Goal: Information Seeking & Learning: Learn about a topic

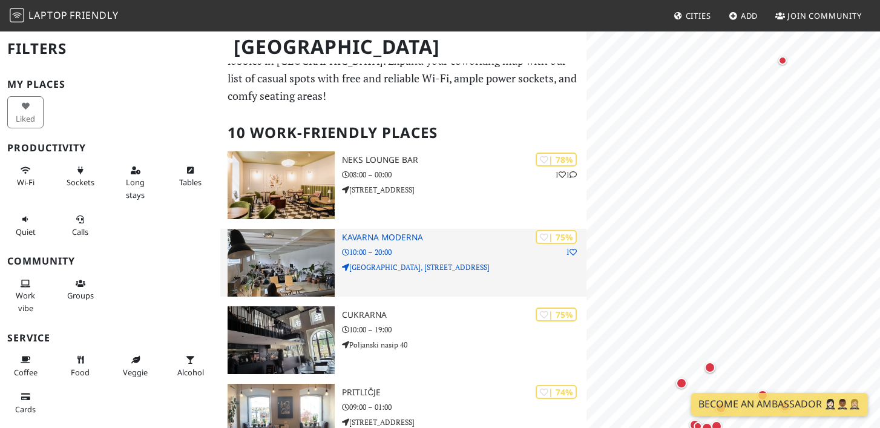
scroll to position [33, 0]
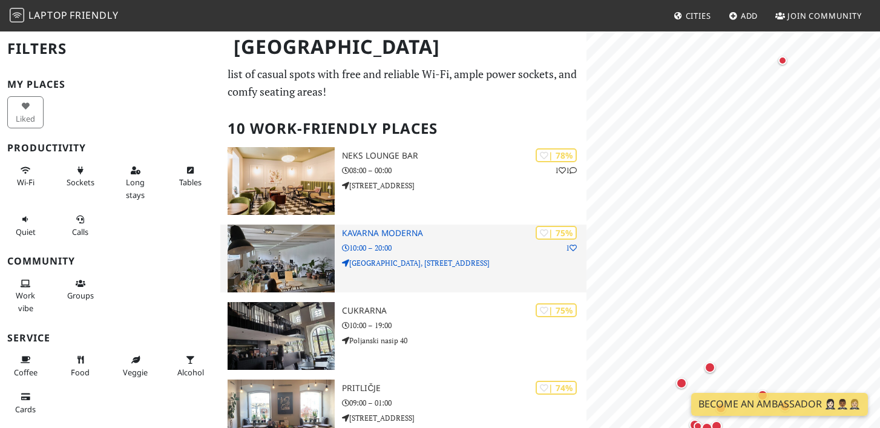
click at [377, 234] on h3 "Kavarna Moderna" at bounding box center [464, 233] width 245 height 10
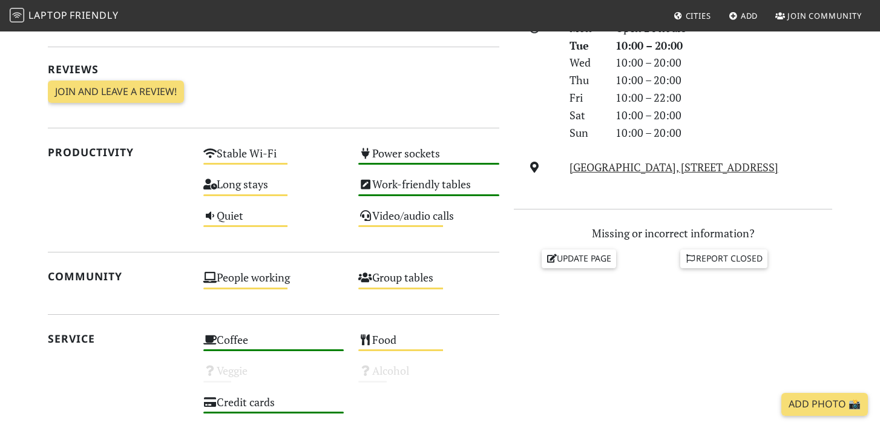
scroll to position [359, 0]
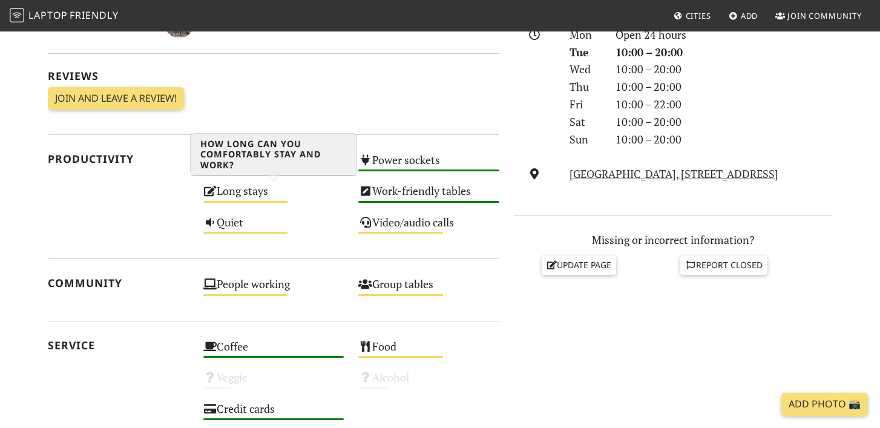
click at [208, 191] on icon at bounding box center [210, 190] width 14 height 11
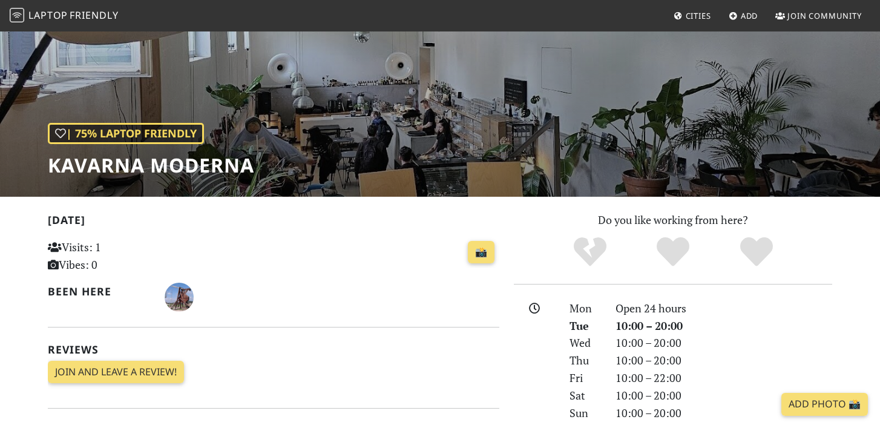
scroll to position [0, 0]
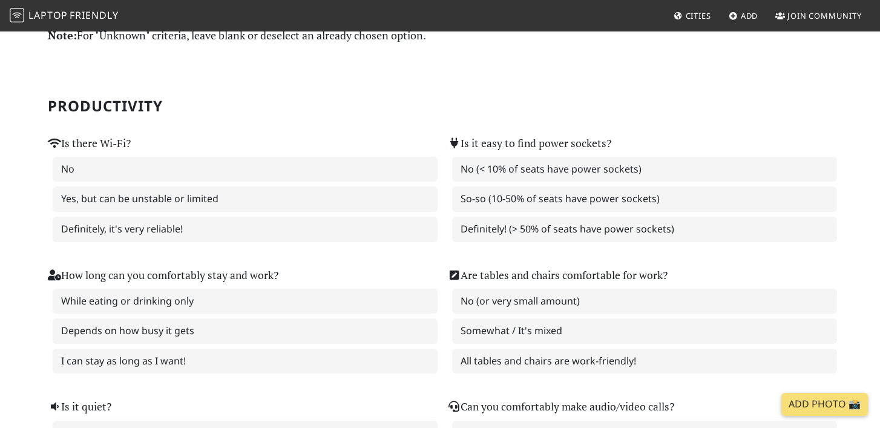
scroll to position [60, 0]
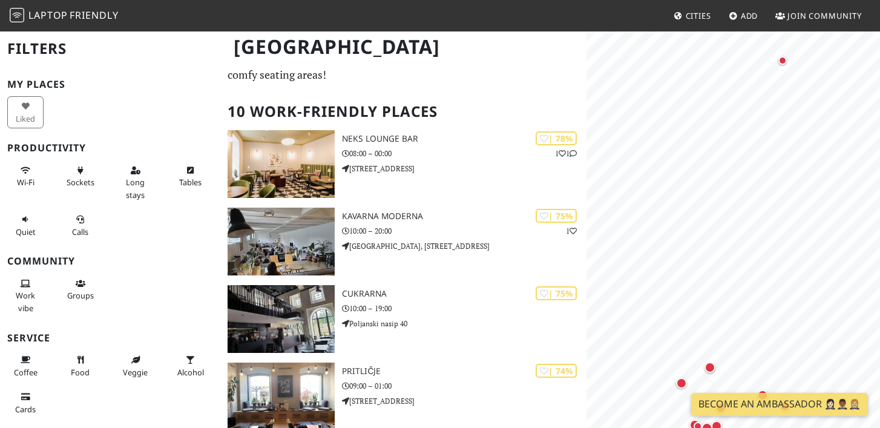
scroll to position [54, 0]
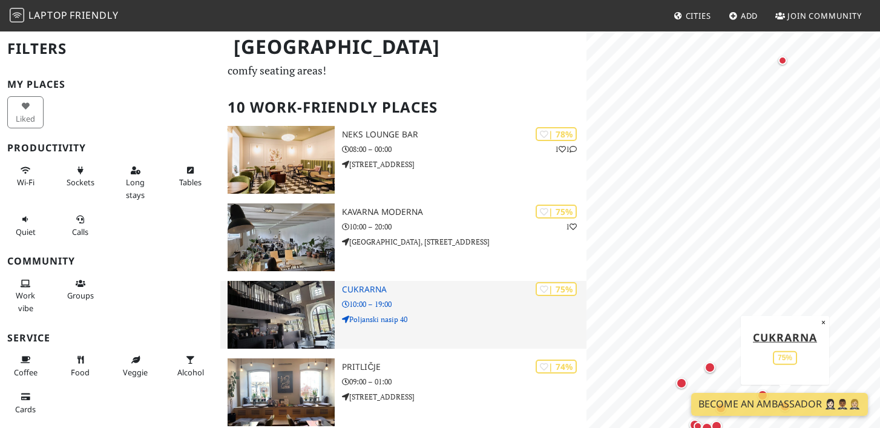
click at [303, 299] on img at bounding box center [282, 315] width 108 height 68
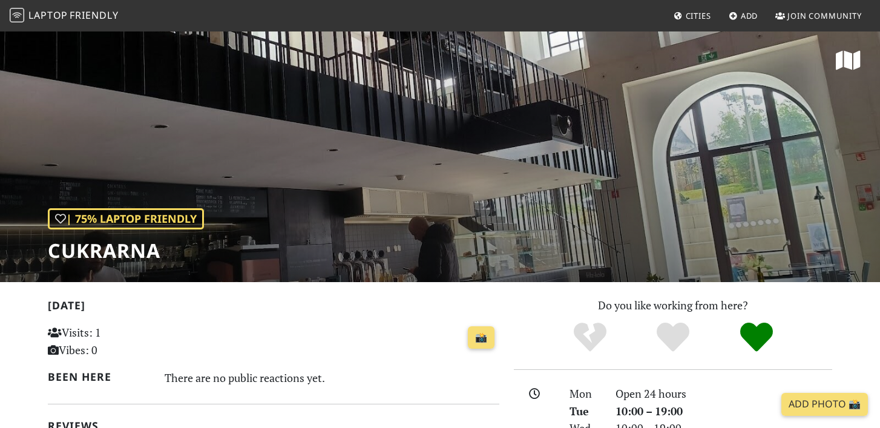
click at [413, 116] on div "| 75% Laptop Friendly Cukrarna" at bounding box center [440, 156] width 880 height 252
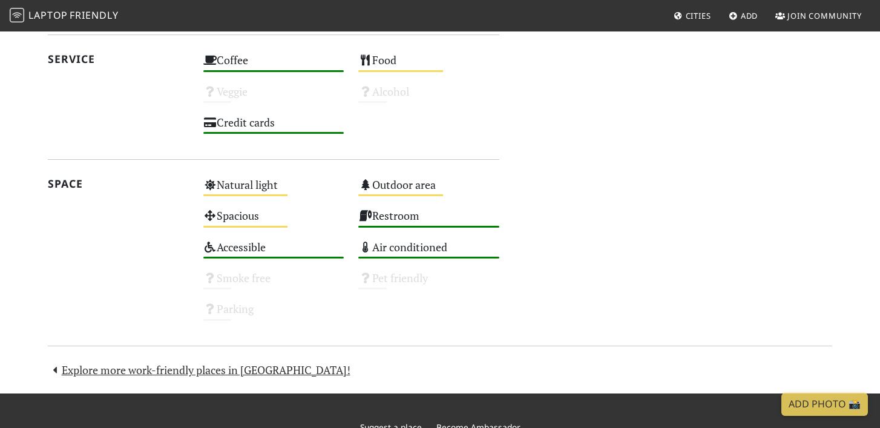
scroll to position [652, 0]
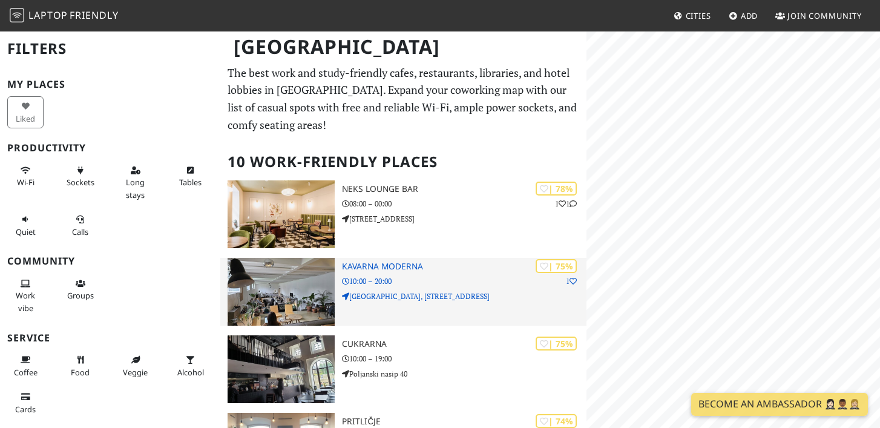
scroll to position [54, 0]
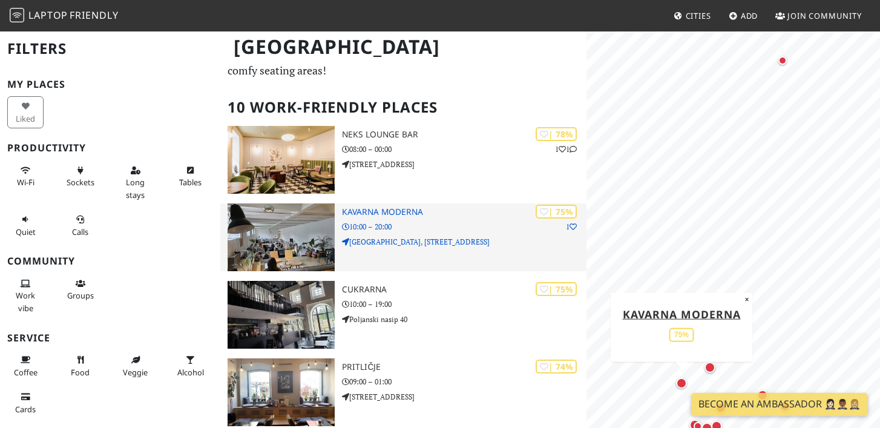
click at [414, 213] on h3 "Kavarna Moderna" at bounding box center [464, 212] width 245 height 10
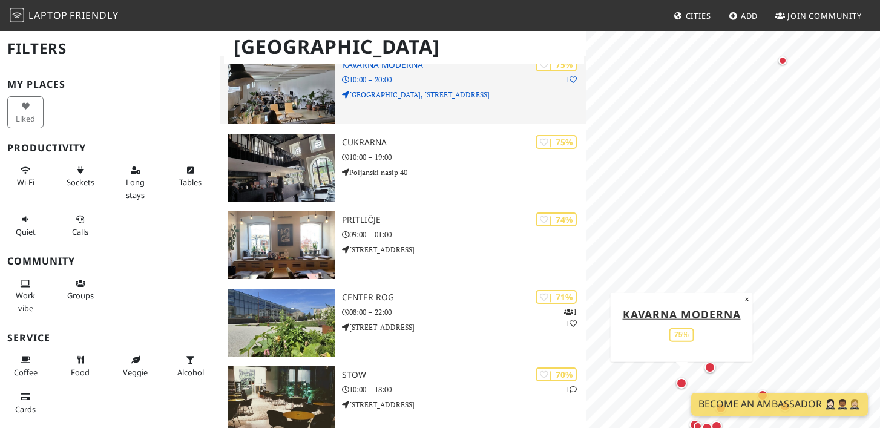
scroll to position [209, 0]
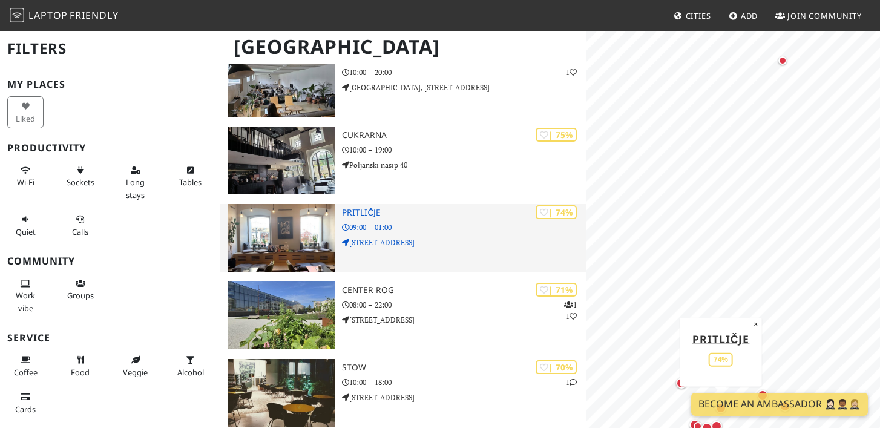
click at [312, 225] on img at bounding box center [282, 238] width 108 height 68
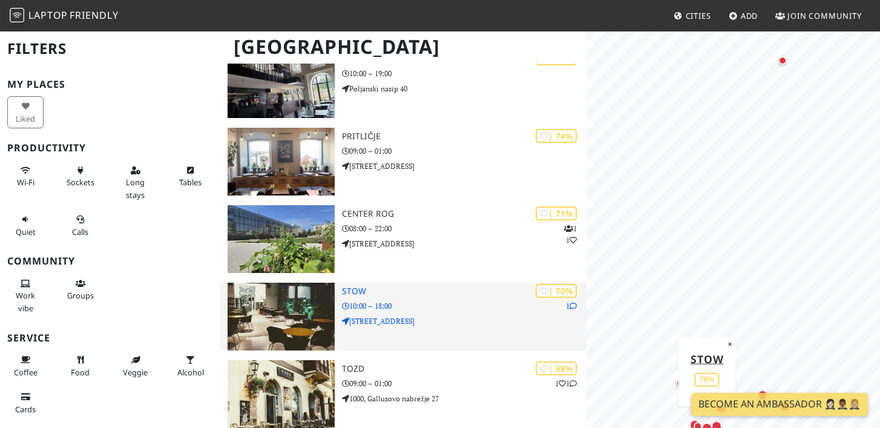
scroll to position [283, 0]
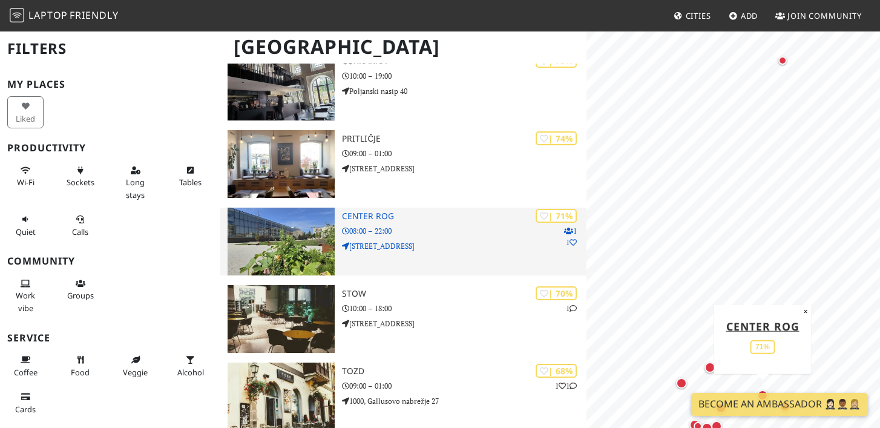
click at [440, 235] on p "08:00 – 22:00" at bounding box center [464, 231] width 245 height 12
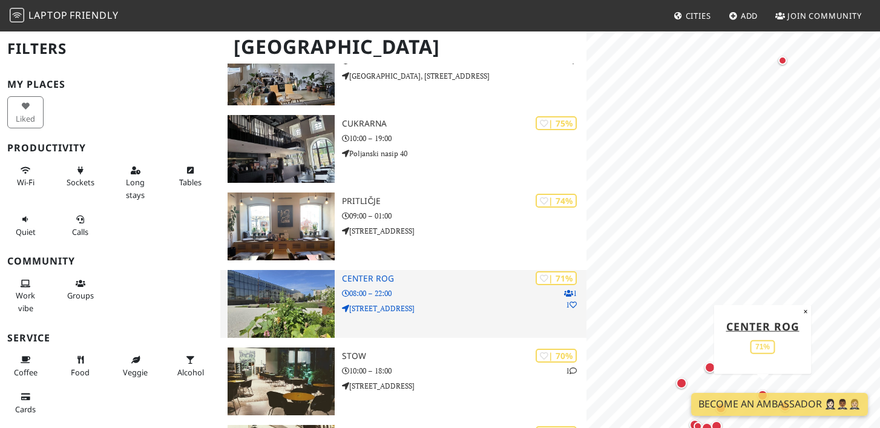
scroll to position [221, 0]
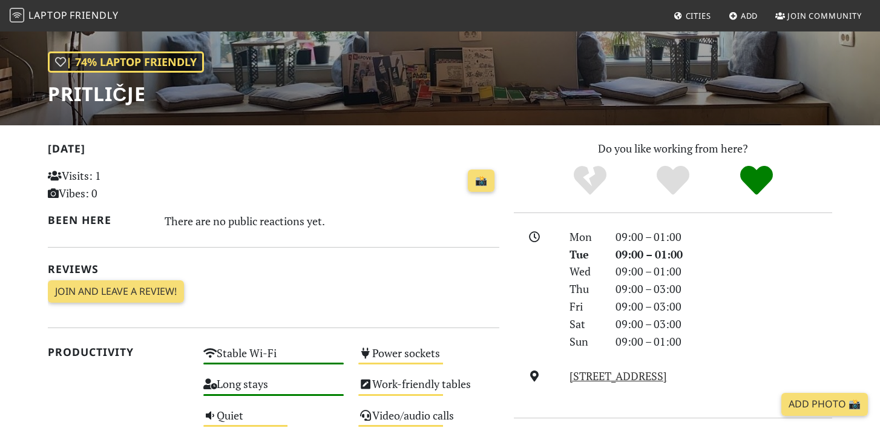
scroll to position [156, 0]
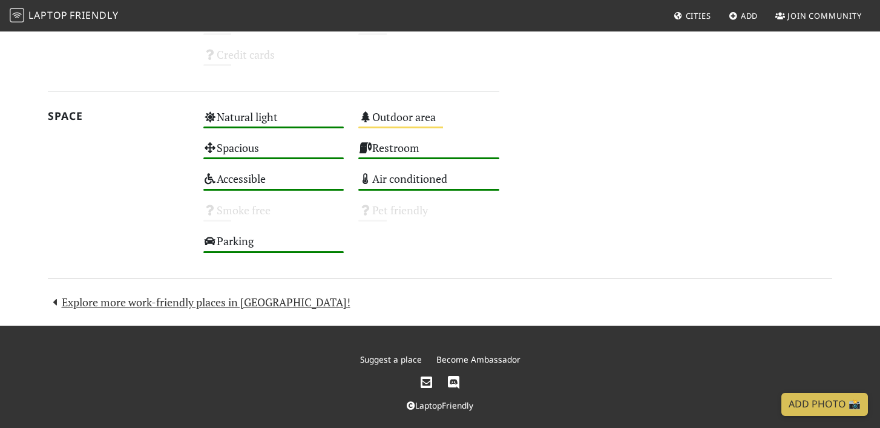
scroll to position [725, 0]
